Goal: Task Accomplishment & Management: Use online tool/utility

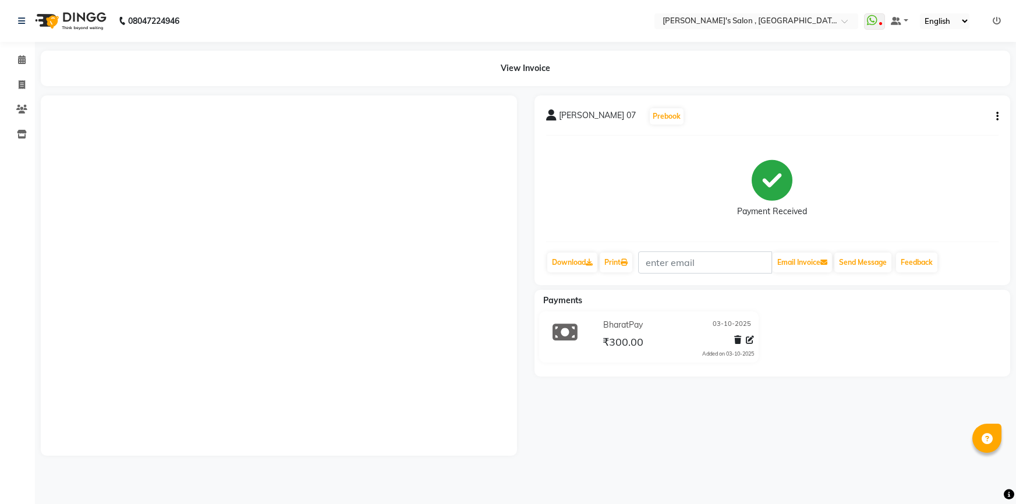
click at [9, 85] on link "Invoice" at bounding box center [17, 85] width 28 height 19
select select "service"
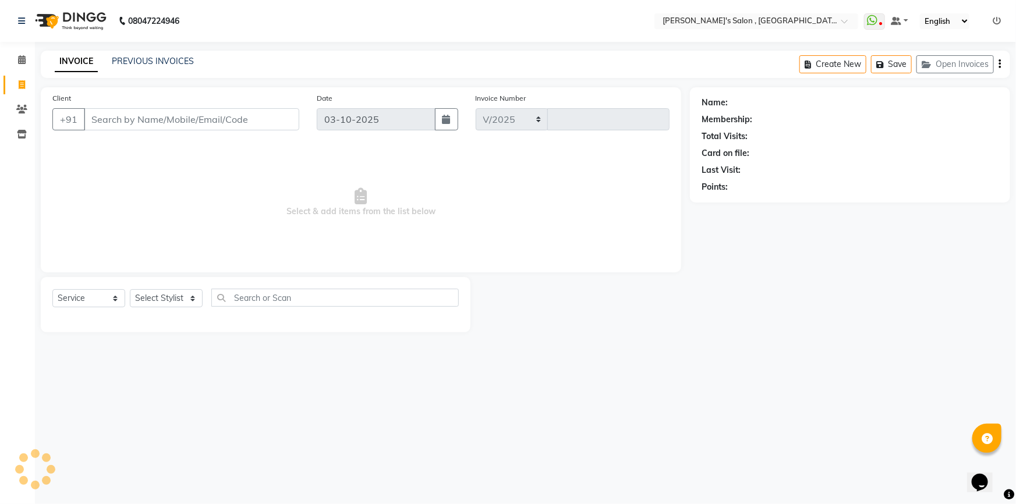
select select "7416"
type input "2355"
click at [121, 121] on input "Client" at bounding box center [191, 119] width 215 height 22
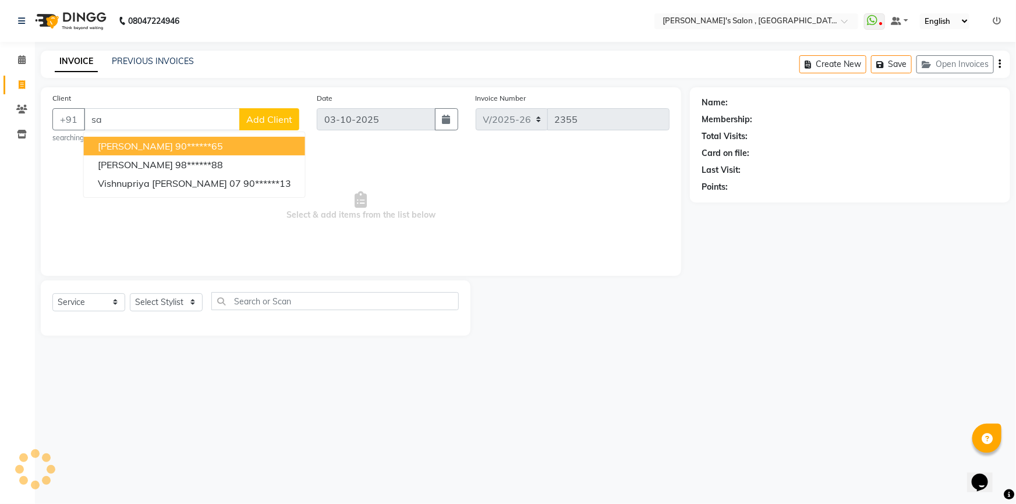
type input "s"
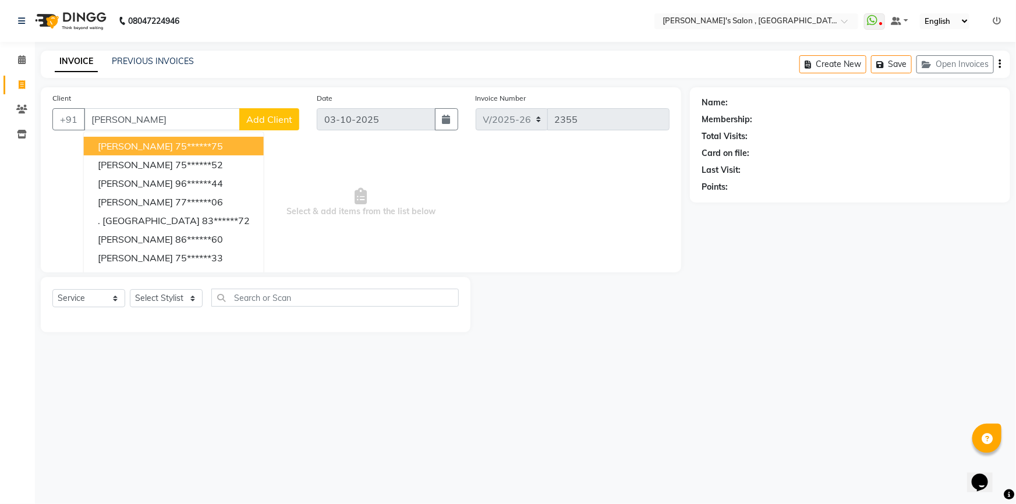
click at [156, 116] on input "[PERSON_NAME]" at bounding box center [162, 119] width 156 height 22
type input "p"
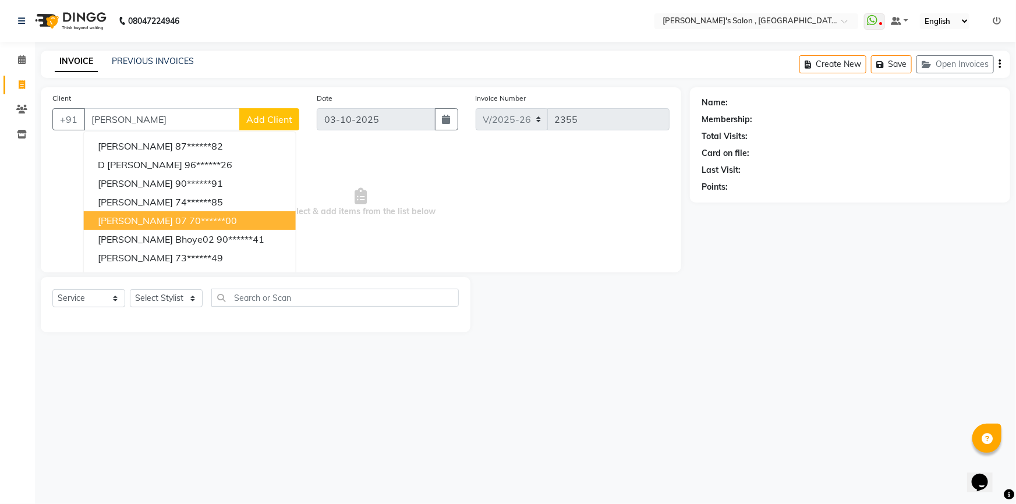
click at [189, 220] on ngb-highlight "70******00" at bounding box center [213, 221] width 48 height 12
type input "70******00"
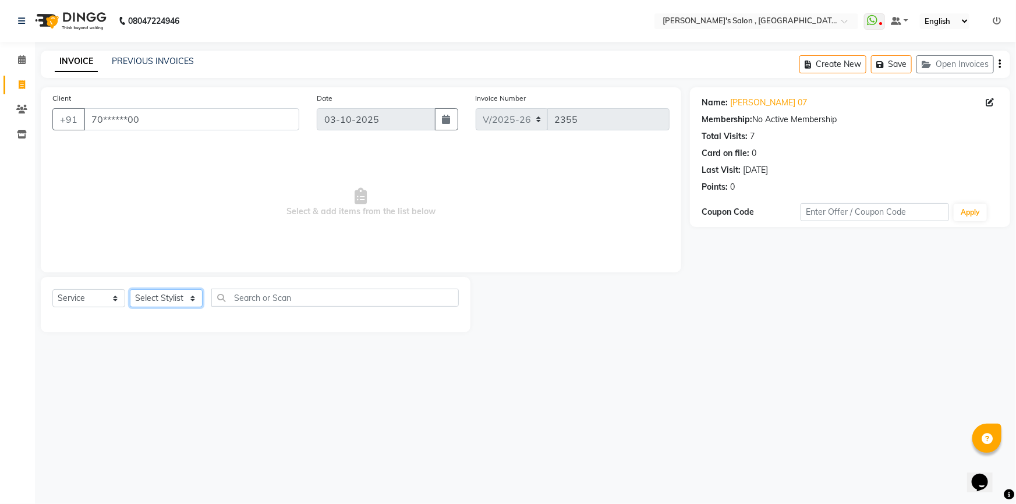
click at [176, 304] on select "Select Stylist ABHISHEK AKASH SH ARJUN SIR Manager [PERSON_NAME] [PERSON_NAME] …" at bounding box center [166, 298] width 73 height 18
select select "79873"
click at [130, 289] on select "Select Stylist ABHISHEK AKASH SH ARJUN SIR Manager [PERSON_NAME] [PERSON_NAME] …" at bounding box center [166, 298] width 73 height 18
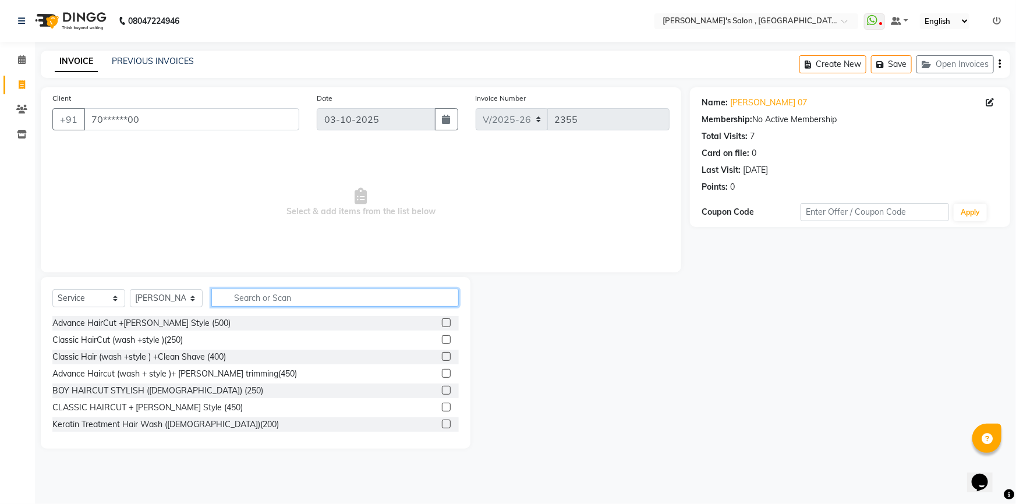
click at [265, 303] on input "text" at bounding box center [334, 298] width 247 height 18
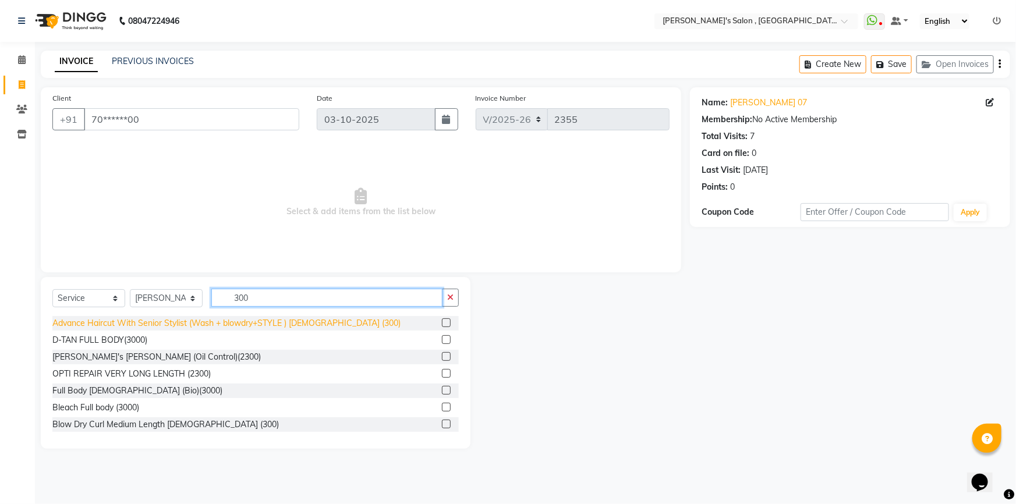
type input "300"
click at [267, 324] on div "Advance Haircut With Senior Stylist (Wash + blowdry+STYLE ) [DEMOGRAPHIC_DATA] …" at bounding box center [226, 323] width 348 height 12
checkbox input "false"
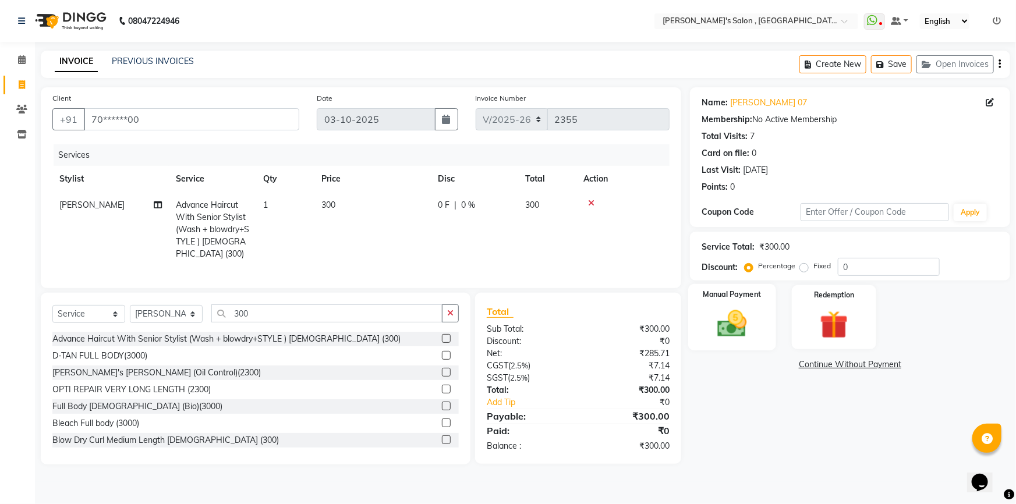
click at [762, 326] on div "Manual Payment" at bounding box center [732, 317] width 88 height 67
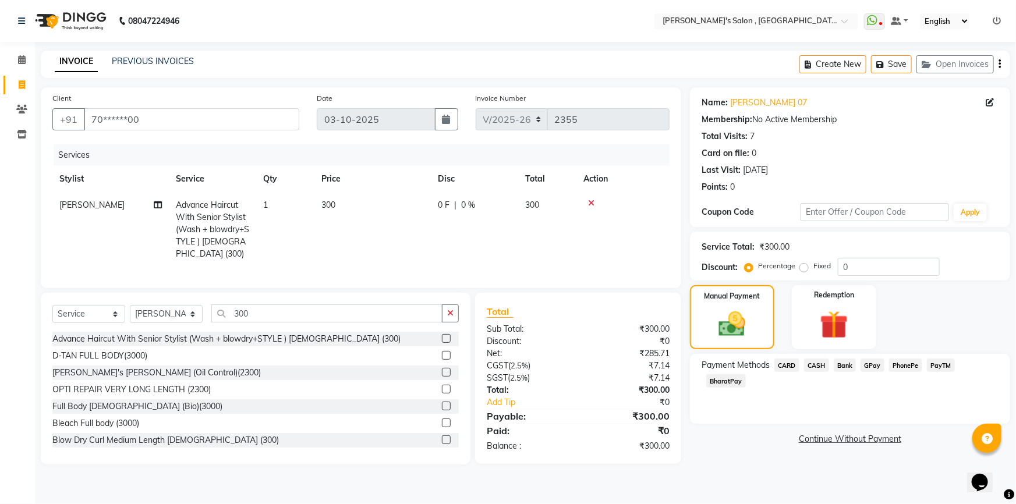
click at [746, 374] on span "BharatPay" at bounding box center [726, 380] width 40 height 13
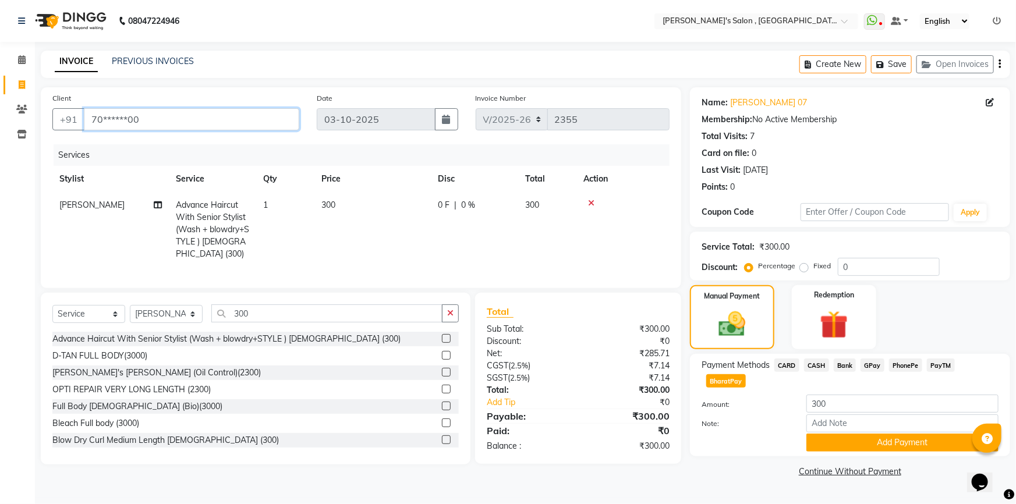
click at [140, 114] on input "70******00" at bounding box center [191, 119] width 215 height 22
type input "7"
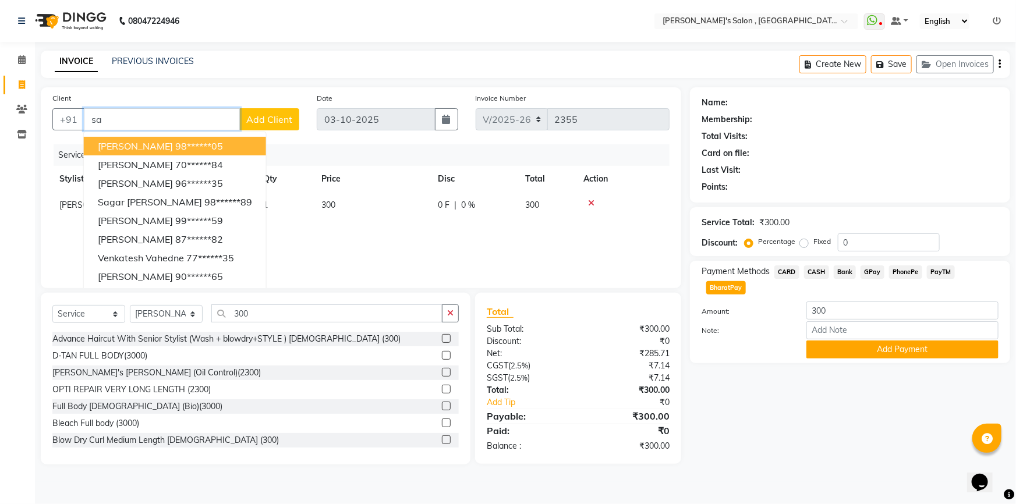
type input "s"
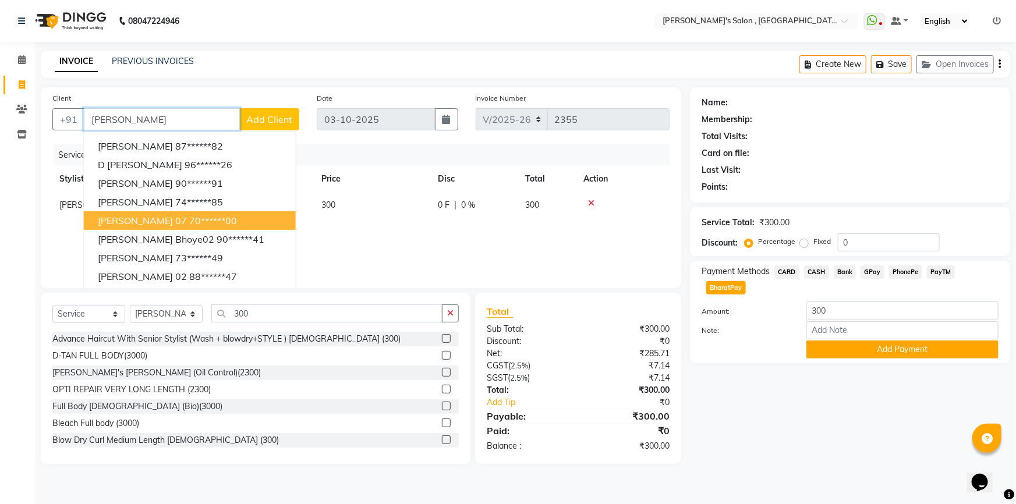
click at [189, 218] on ngb-highlight "70******00" at bounding box center [213, 221] width 48 height 12
type input "70******00"
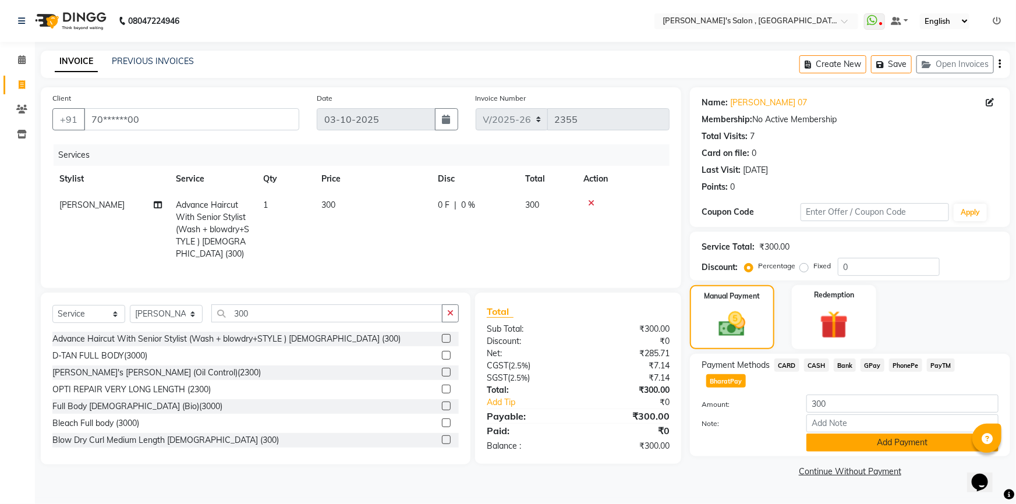
click at [931, 434] on button "Add Payment" at bounding box center [902, 443] width 192 height 18
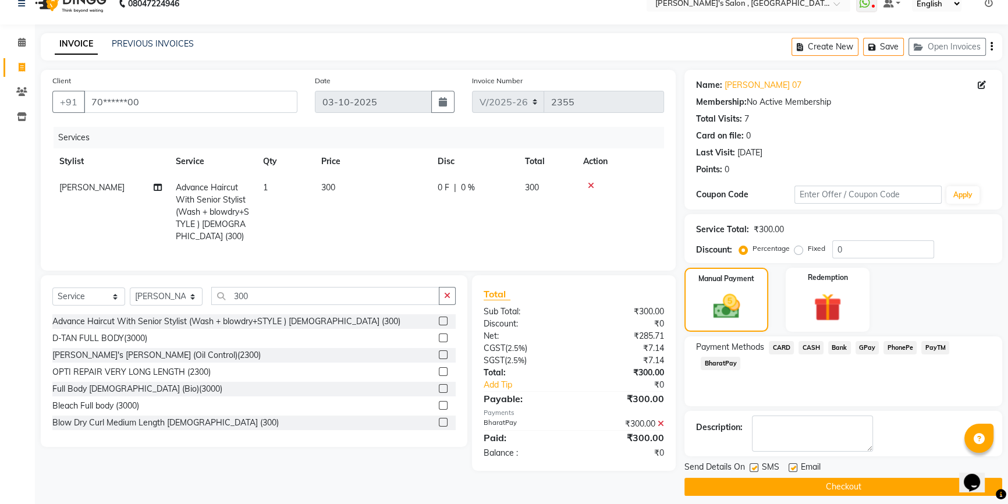
scroll to position [26, 0]
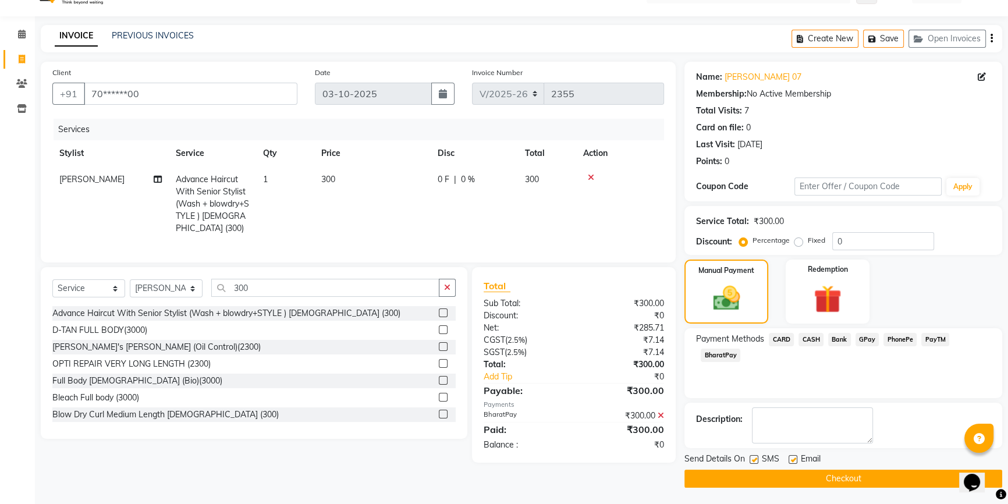
click at [811, 477] on button "Checkout" at bounding box center [843, 479] width 318 height 18
